Goal: Task Accomplishment & Management: Complete application form

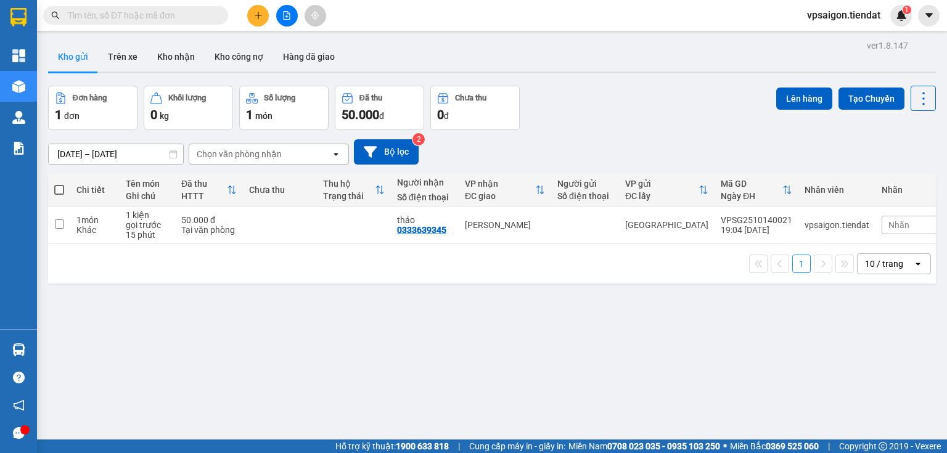
click at [258, 15] on icon "plus" at bounding box center [258, 15] width 7 height 1
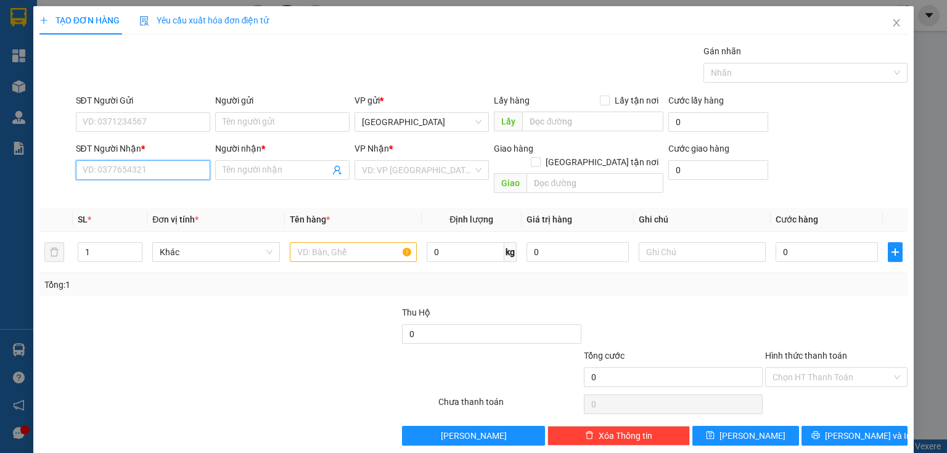
click at [155, 173] on input "SĐT Người Nhận *" at bounding box center [143, 170] width 134 height 20
click at [121, 121] on input "SĐT Người Gửi" at bounding box center [143, 122] width 134 height 20
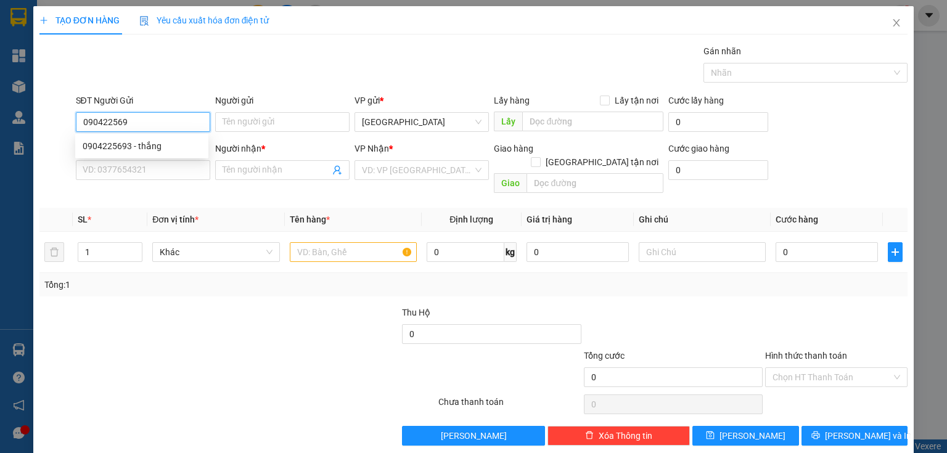
type input "0904225693"
click at [149, 144] on div "0904225693 - thắng" at bounding box center [142, 146] width 118 height 14
type input "thắng"
type input "0345406678"
type input "phúc"
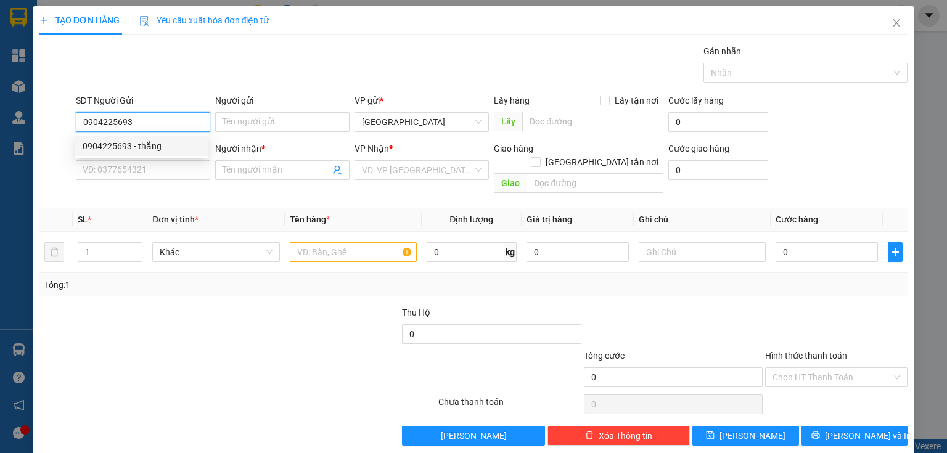
type input "sân bóng huỳnh phúc"
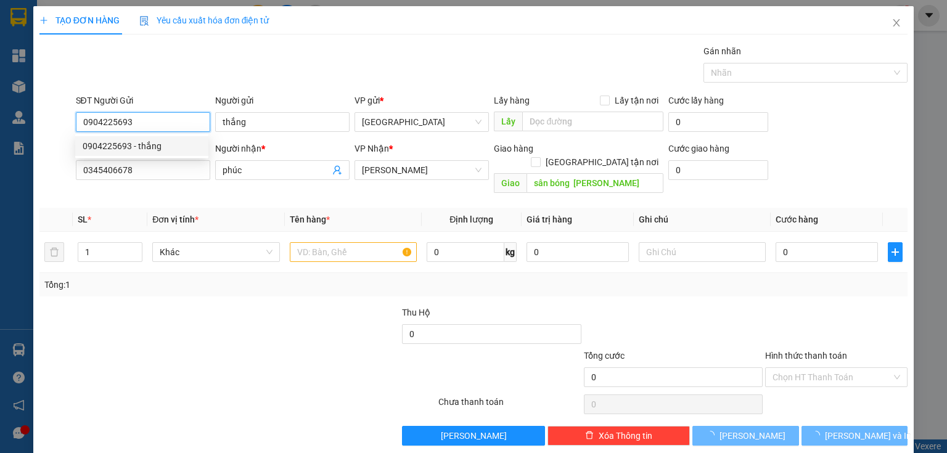
type input "40.000"
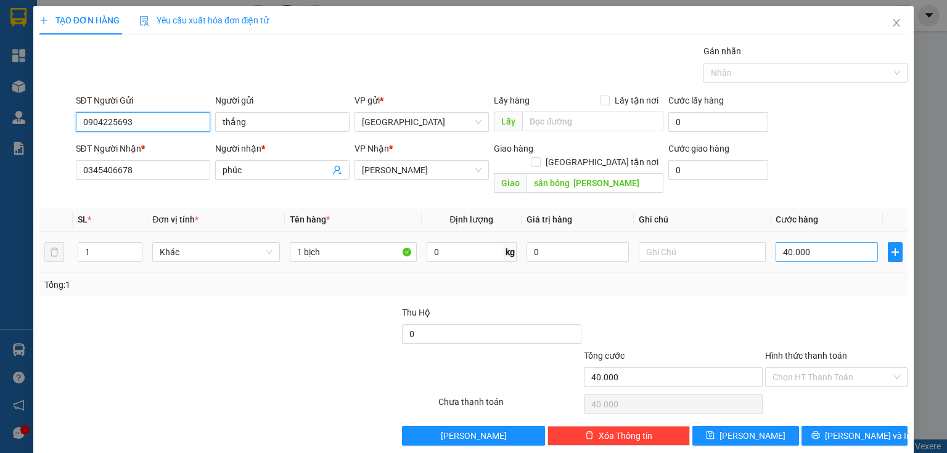
type input "0904225693"
click at [824, 242] on input "40.000" at bounding box center [826, 252] width 102 height 20
type input "0"
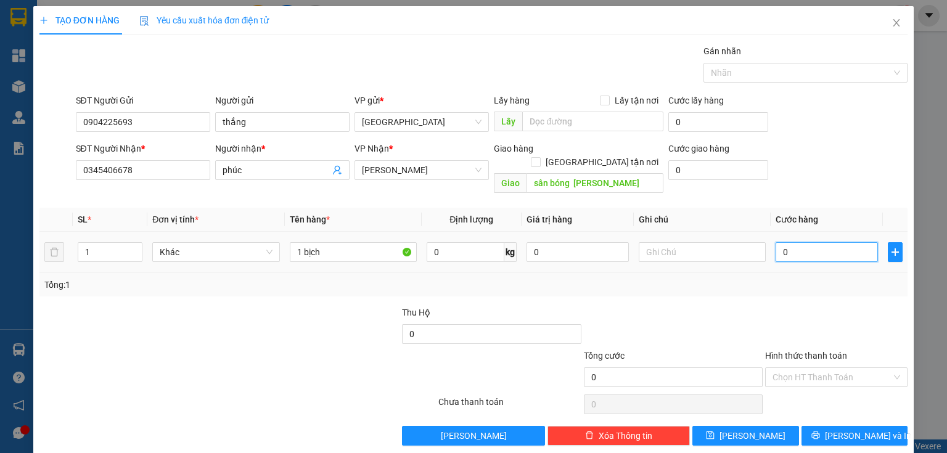
type input "3"
type input "03"
type input "30"
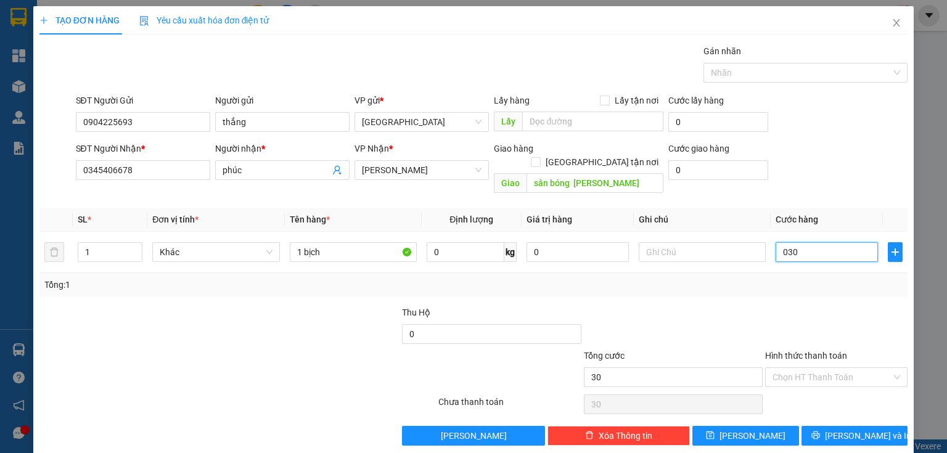
type input "030"
type input "30.000"
click at [754, 280] on div "Tổng: 1" at bounding box center [473, 284] width 868 height 23
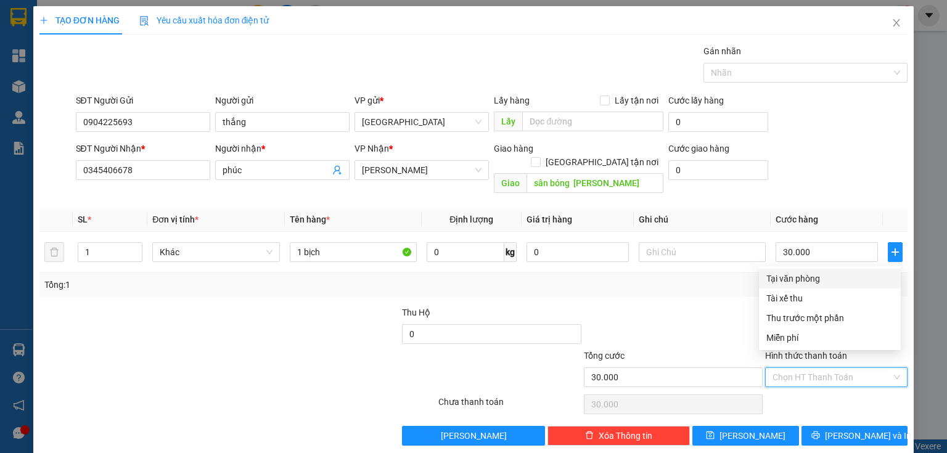
click at [816, 368] on input "Hình thức thanh toán" at bounding box center [831, 377] width 119 height 18
click at [793, 279] on div "Tại văn phòng" at bounding box center [829, 279] width 127 height 14
type input "0"
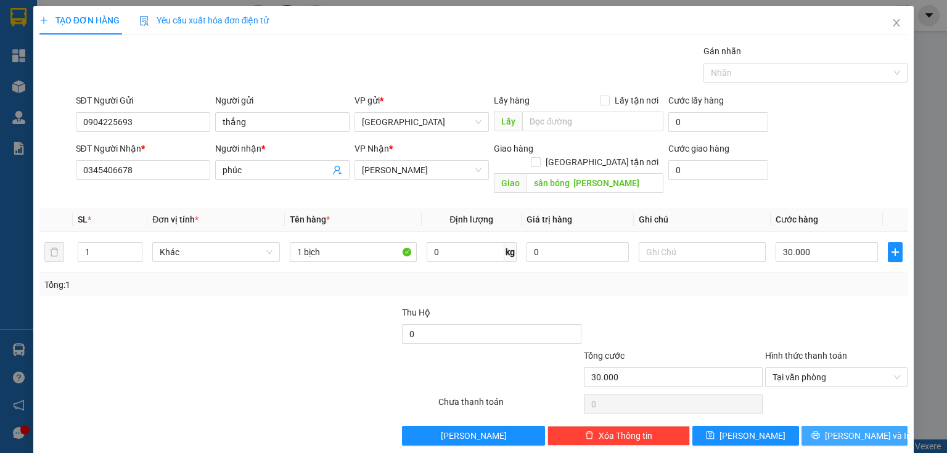
click at [834, 426] on button "Lưu và In" at bounding box center [854, 436] width 107 height 20
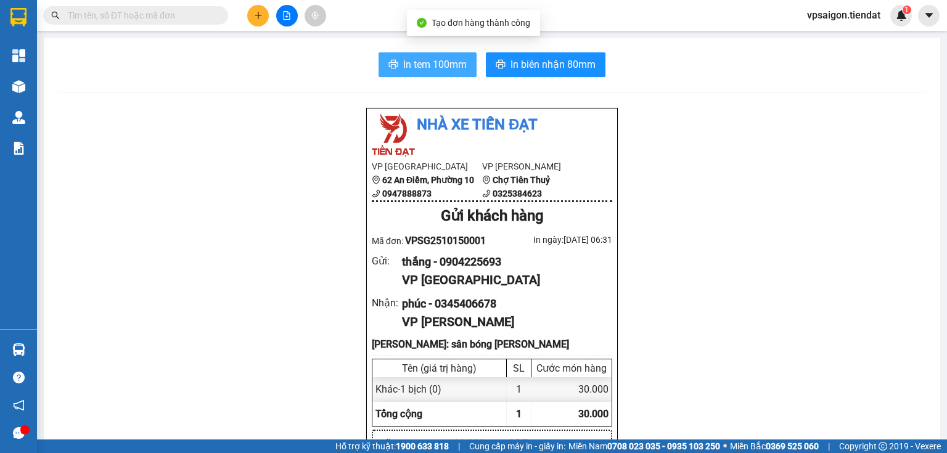
click at [439, 60] on span "In tem 100mm" at bounding box center [434, 64] width 63 height 15
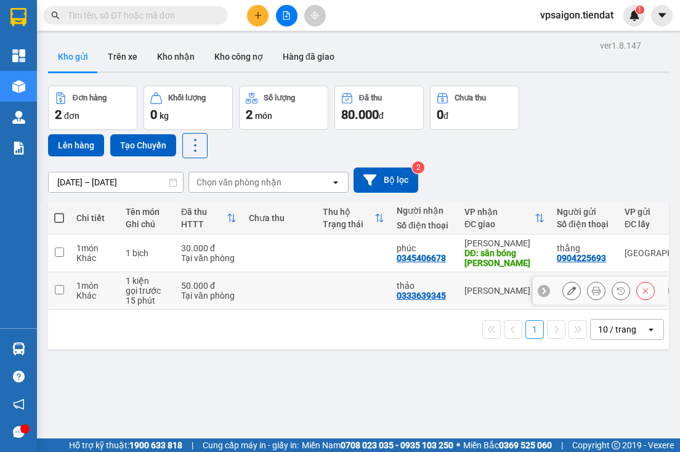
click at [51, 288] on td at bounding box center [59, 291] width 22 height 38
checkbox input "true"
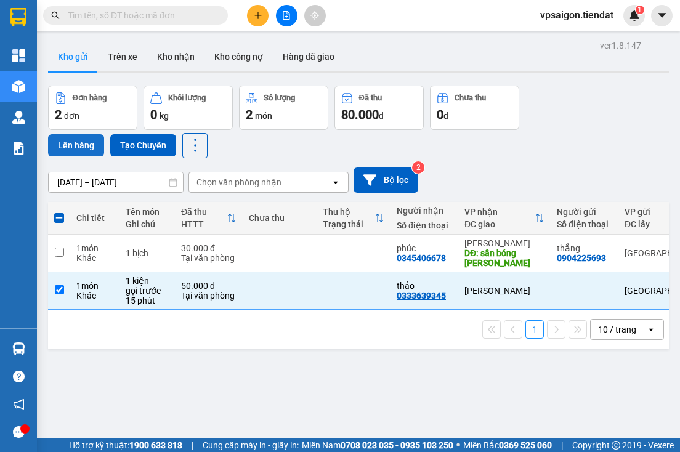
click at [79, 141] on button "Lên hàng" at bounding box center [76, 145] width 56 height 22
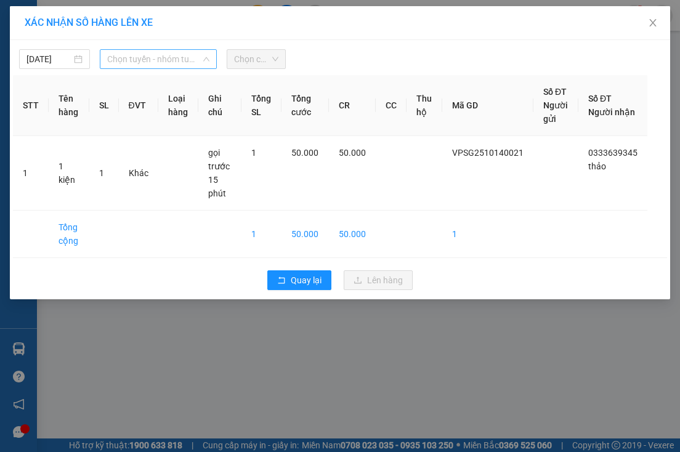
click at [137, 57] on span "Chọn tuyến - nhóm tuyến" at bounding box center [158, 59] width 102 height 18
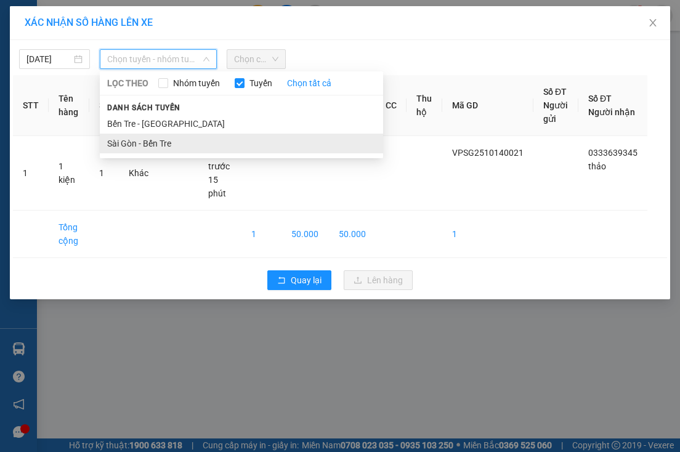
click at [150, 140] on li "Sài Gòn - Bến Tre" at bounding box center [241, 144] width 283 height 20
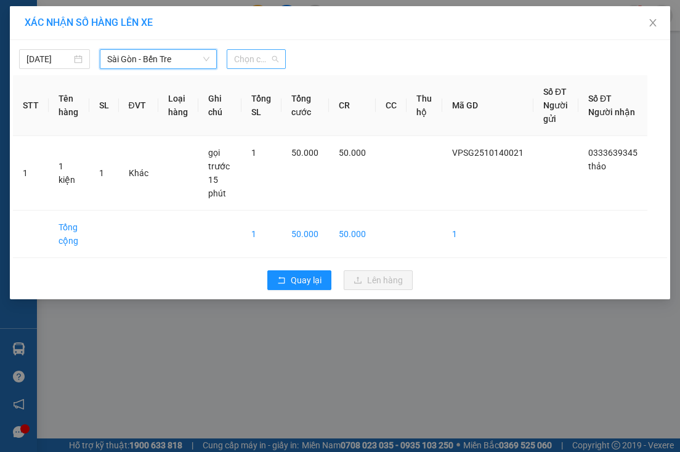
click at [261, 59] on span "Chọn chuyến" at bounding box center [256, 59] width 44 height 18
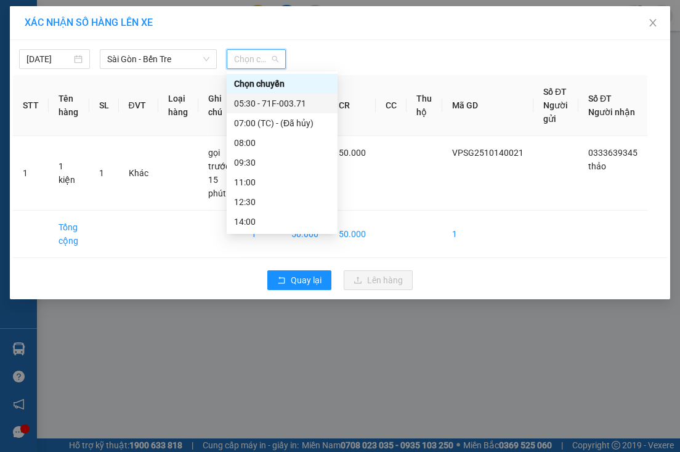
click at [288, 103] on div "05:30 - 71F-003.71" at bounding box center [282, 104] width 96 height 14
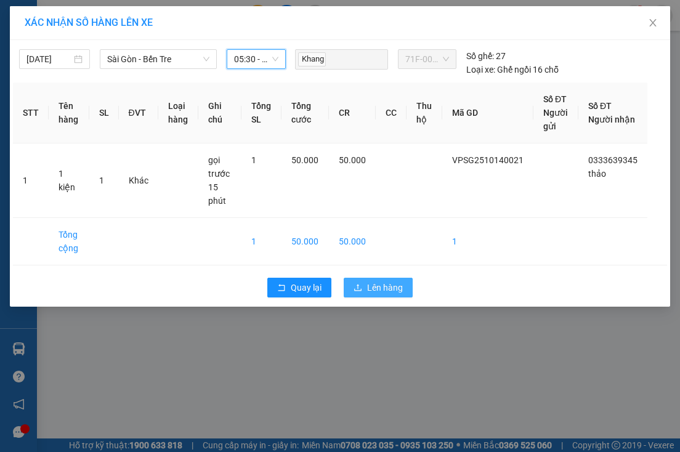
click at [380, 295] on span "Lên hàng" at bounding box center [385, 288] width 36 height 14
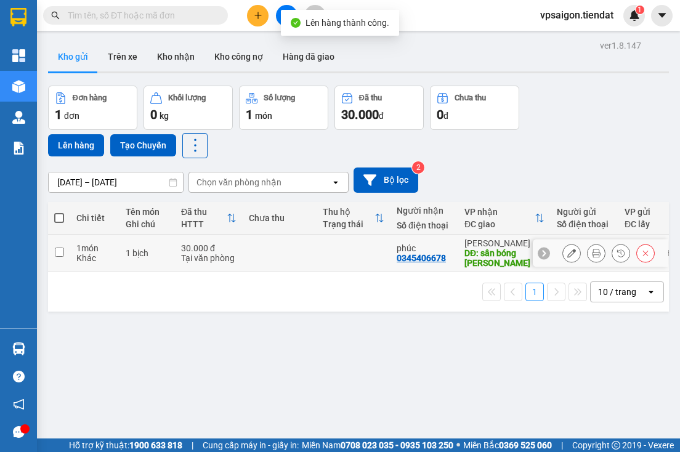
click at [421, 258] on div "0345406678" at bounding box center [421, 258] width 49 height 10
copy div "0345406678"
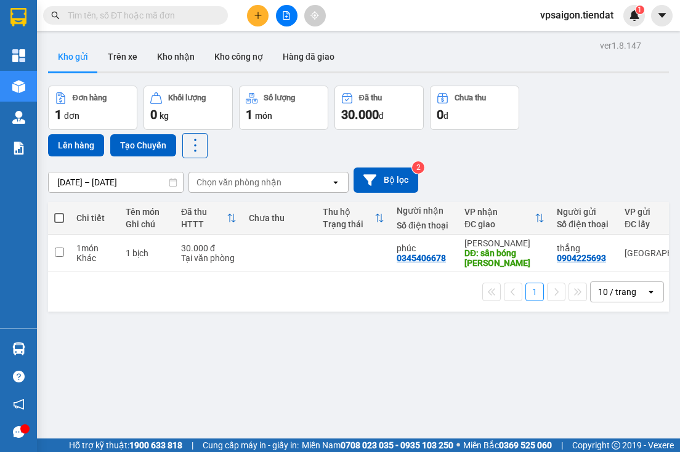
drag, startPoint x: 186, startPoint y: 359, endPoint x: 190, endPoint y: 351, distance: 8.3
click at [186, 359] on div "ver 1.8.147 Kho gửi Trên xe Kho nhận Kho công nợ Hàng đã giao Đơn hàng 1 đơn Kh…" at bounding box center [358, 263] width 631 height 452
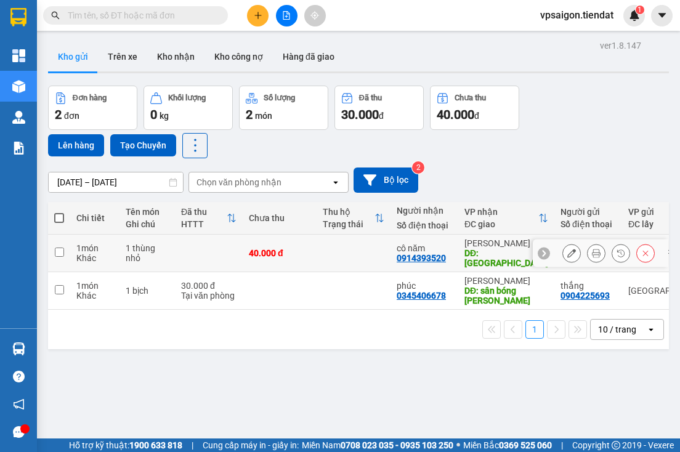
click at [429, 253] on div "0914393520" at bounding box center [421, 258] width 49 height 10
copy div "0914393520"
